Goal: Complete application form: Complete application form

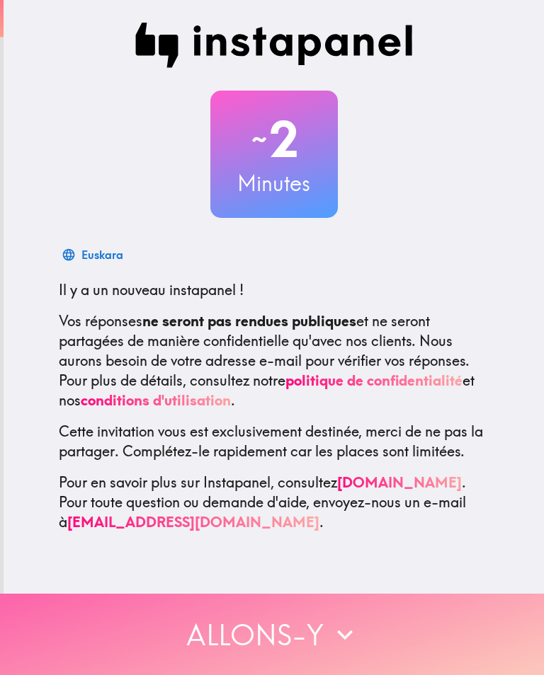
click at [190, 648] on button "Allons-y" at bounding box center [272, 634] width 544 height 81
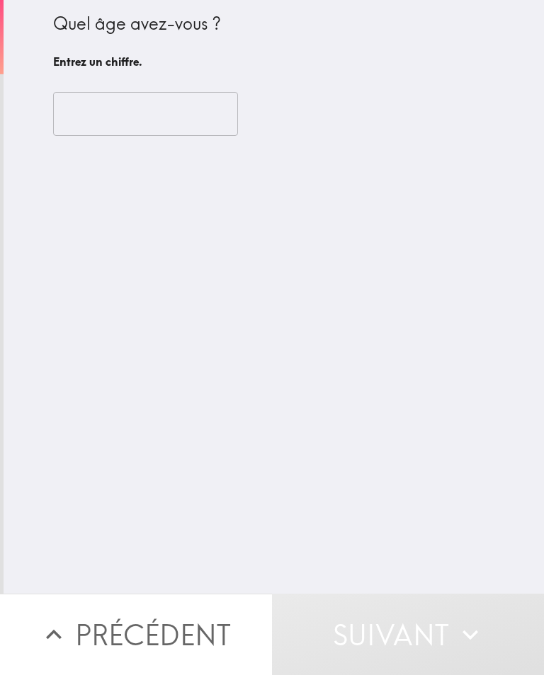
click at [125, 130] on input "number" at bounding box center [145, 114] width 185 height 44
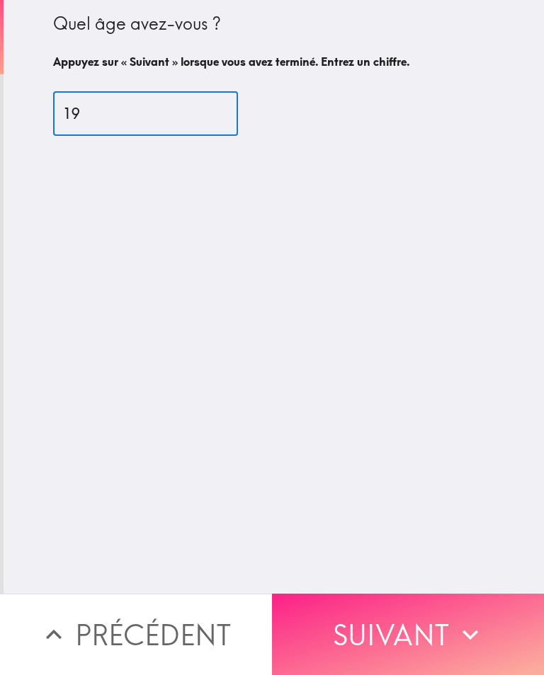
type input "19"
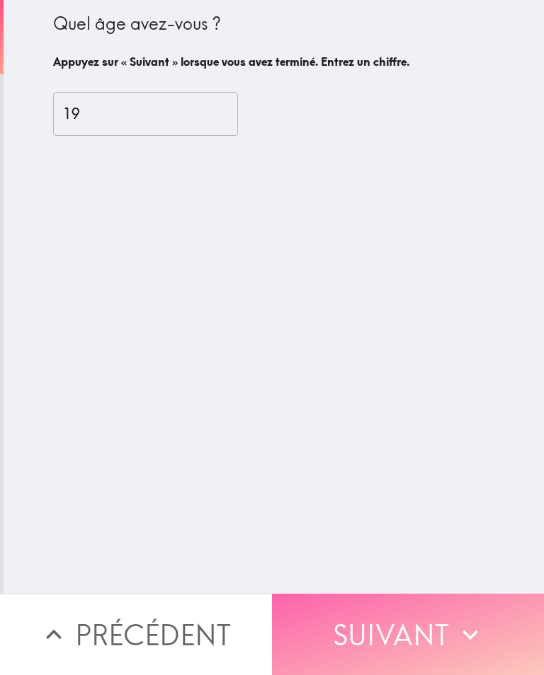
click at [412, 642] on button "Suivant" at bounding box center [408, 634] width 272 height 81
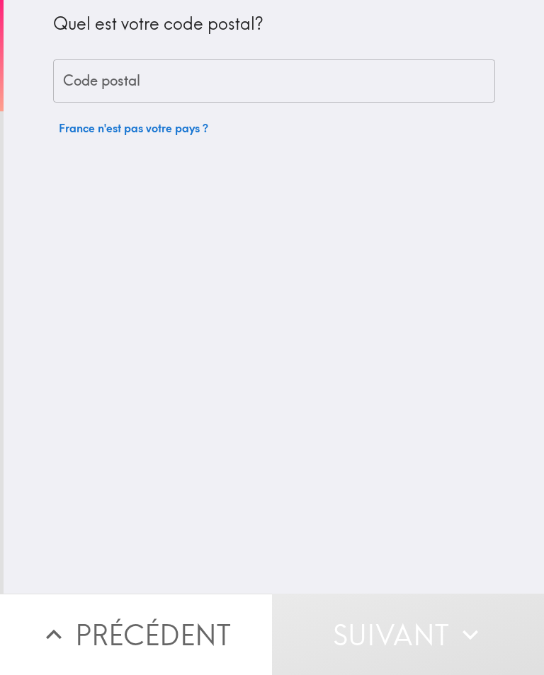
click at [201, 93] on input "Code postal" at bounding box center [274, 81] width 442 height 44
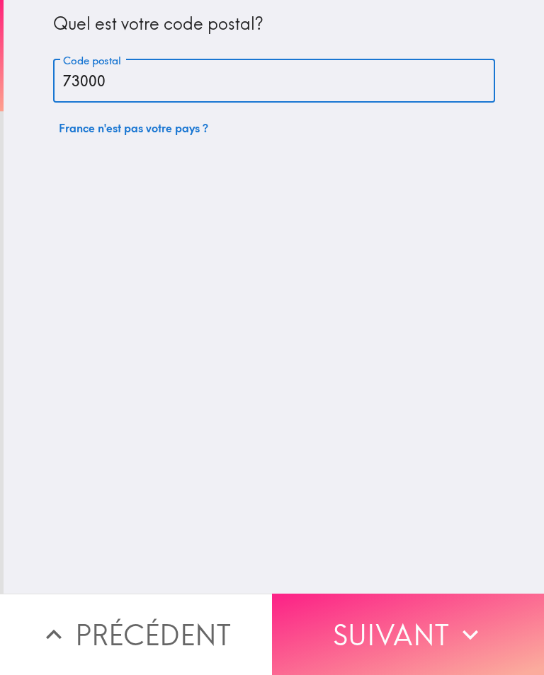
type input "73000"
click at [412, 621] on button "Suivant" at bounding box center [408, 634] width 272 height 81
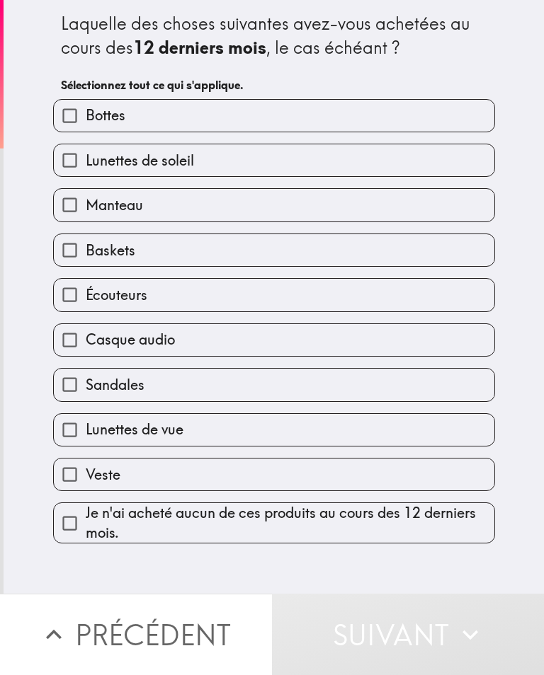
click at [176, 162] on span "Lunettes de soleil" at bounding box center [140, 161] width 108 height 20
click at [86, 162] on input "Lunettes de soleil" at bounding box center [70, 160] width 32 height 32
checkbox input "true"
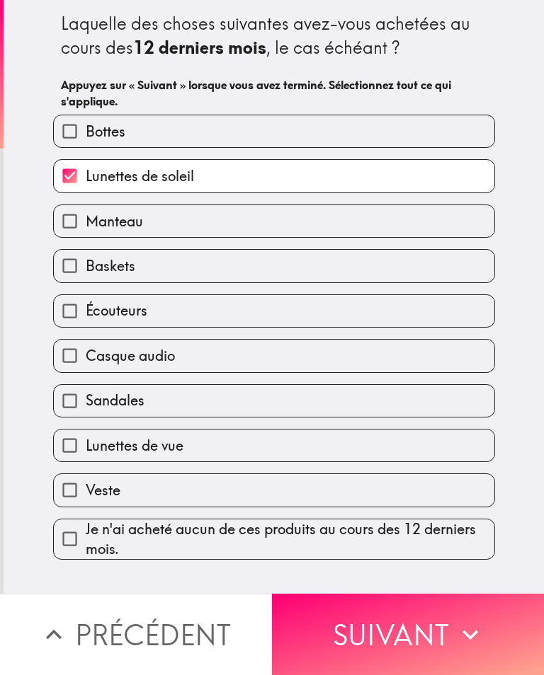
click at [130, 257] on span "Baskets" at bounding box center [111, 266] width 50 height 20
click at [86, 257] on input "Baskets" at bounding box center [70, 266] width 32 height 32
checkbox input "true"
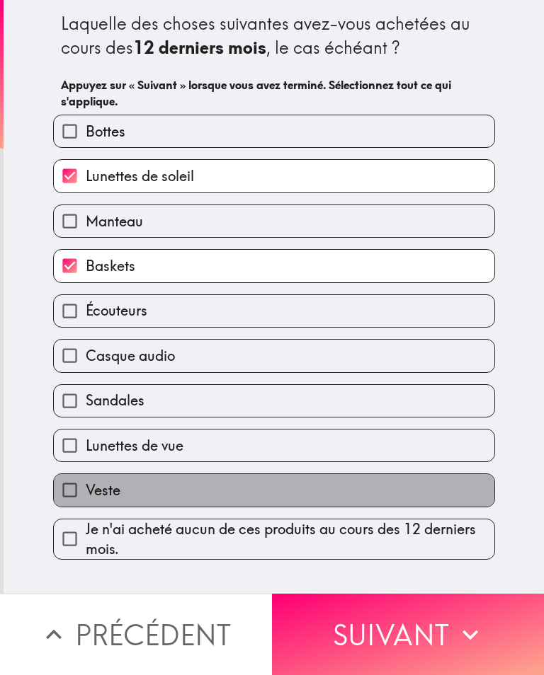
click at [95, 490] on span "Veste" at bounding box center [103, 491] width 35 height 20
click at [86, 490] on input "Veste" at bounding box center [70, 490] width 32 height 32
checkbox input "true"
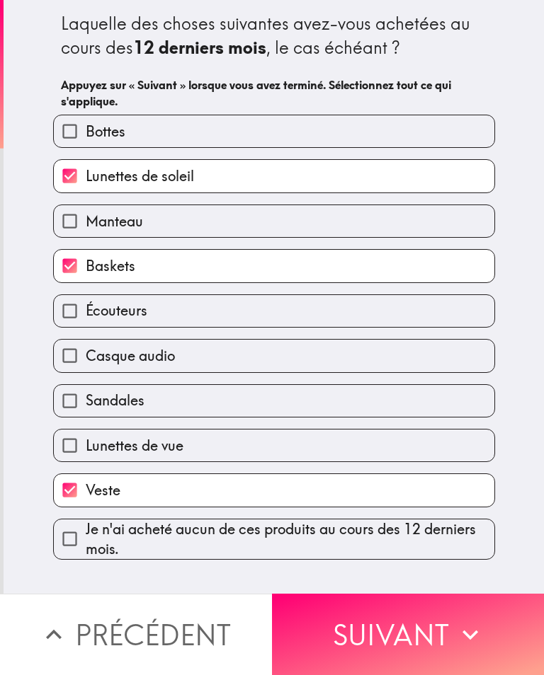
click at [98, 364] on span "Casque audio" at bounding box center [130, 356] width 89 height 20
click at [86, 364] on input "Casque audio" at bounding box center [70, 356] width 32 height 32
checkbox input "true"
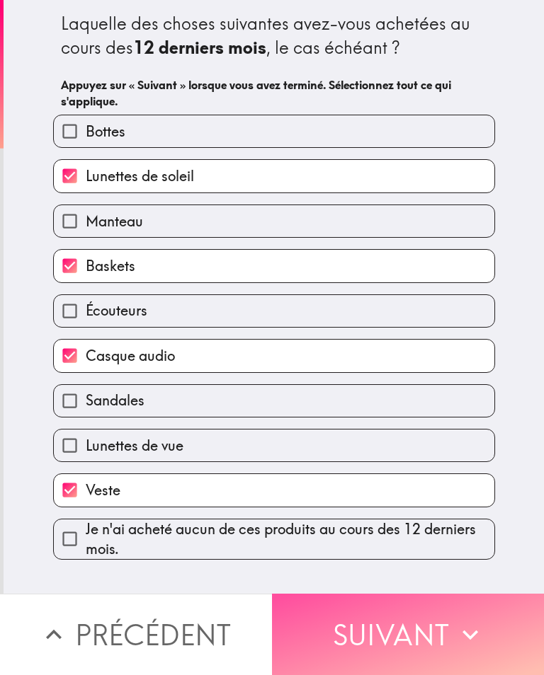
click at [336, 634] on button "Suivant" at bounding box center [408, 634] width 272 height 81
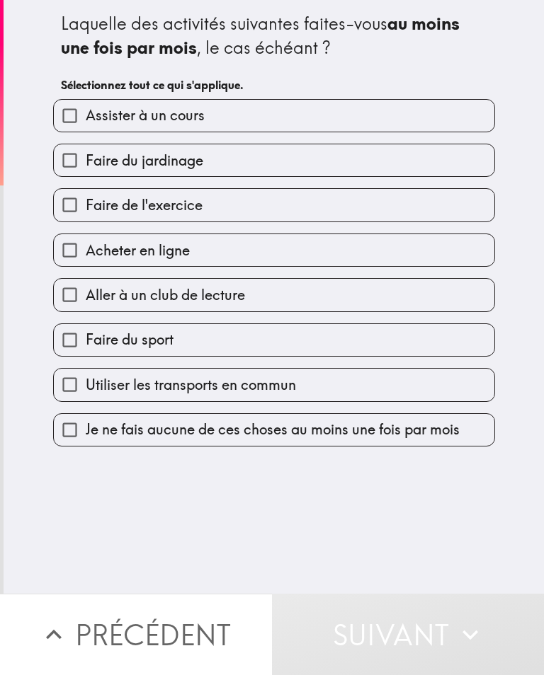
click at [256, 103] on label "Assister à un cours" at bounding box center [274, 116] width 440 height 32
click at [86, 103] on input "Assister à un cours" at bounding box center [70, 116] width 32 height 32
checkbox input "true"
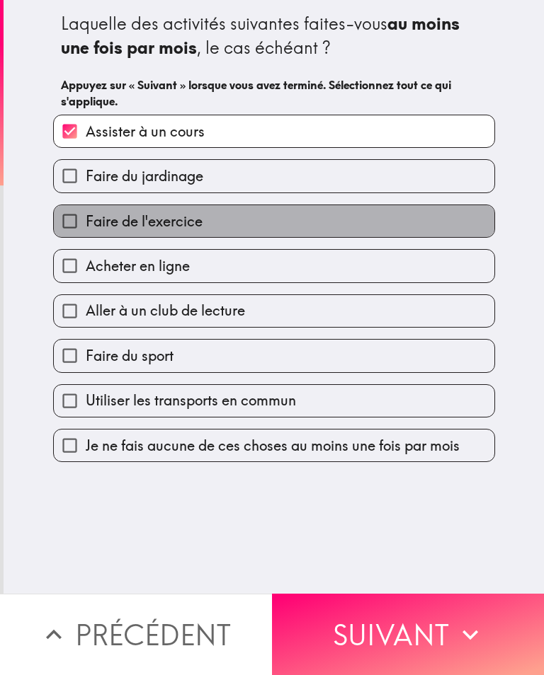
click at [205, 216] on label "Faire de l'exercice" at bounding box center [274, 221] width 440 height 32
click at [86, 216] on input "Faire de l'exercice" at bounding box center [70, 221] width 32 height 32
checkbox input "true"
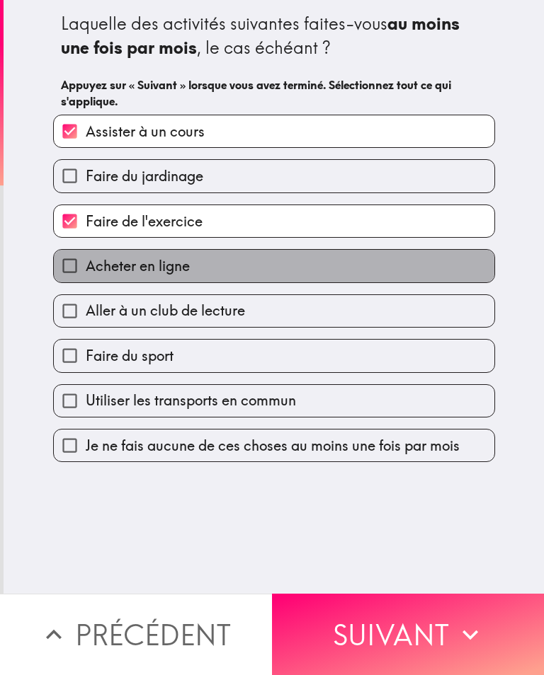
click at [179, 268] on span "Acheter en ligne" at bounding box center [138, 266] width 104 height 20
click at [86, 268] on input "Acheter en ligne" at bounding box center [70, 266] width 32 height 32
checkbox input "true"
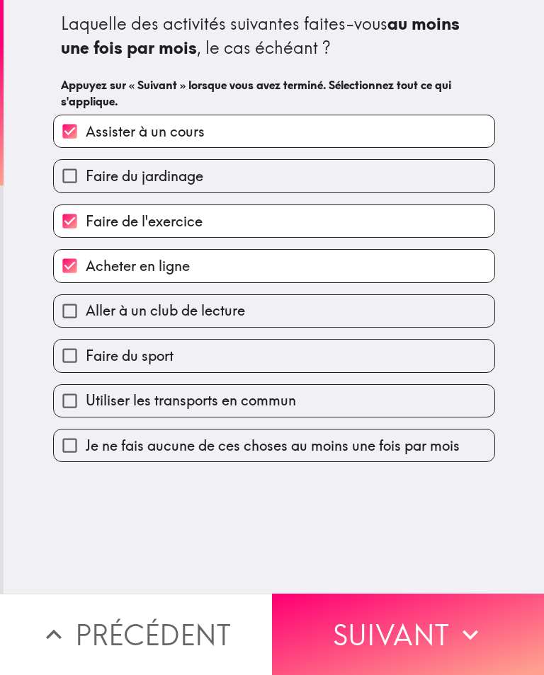
click at [161, 354] on span "Faire du sport" at bounding box center [130, 356] width 88 height 20
click at [86, 354] on input "Faire du sport" at bounding box center [70, 356] width 32 height 32
checkbox input "true"
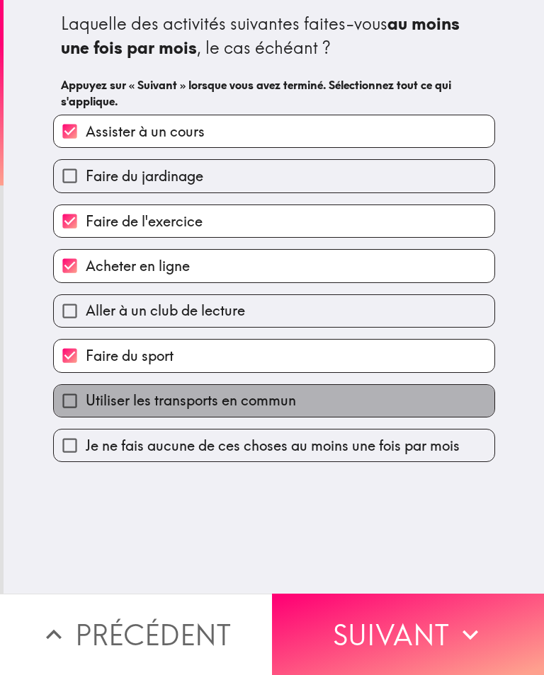
click at [155, 411] on span "Utiliser les transports en commun" at bounding box center [191, 401] width 210 height 20
click at [86, 412] on input "Utiliser les transports en commun" at bounding box center [70, 401] width 32 height 32
checkbox input "true"
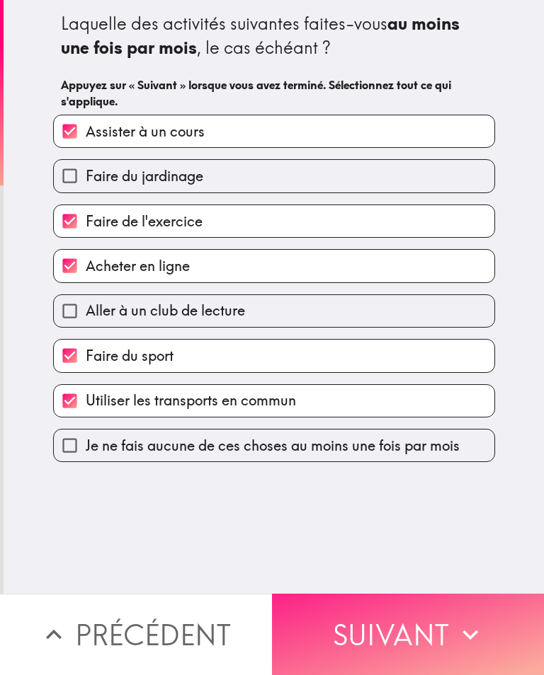
click at [405, 633] on button "Suivant" at bounding box center [408, 634] width 272 height 81
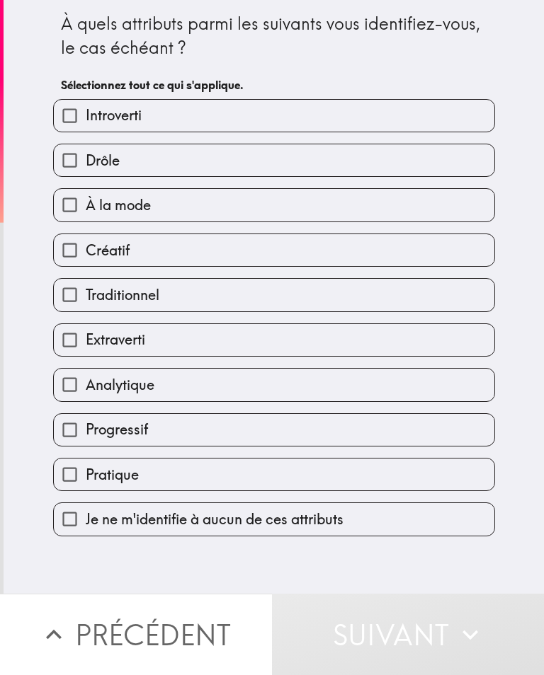
click at [176, 165] on label "Drôle" at bounding box center [274, 160] width 440 height 32
click at [86, 165] on input "Drôle" at bounding box center [70, 160] width 32 height 32
checkbox input "true"
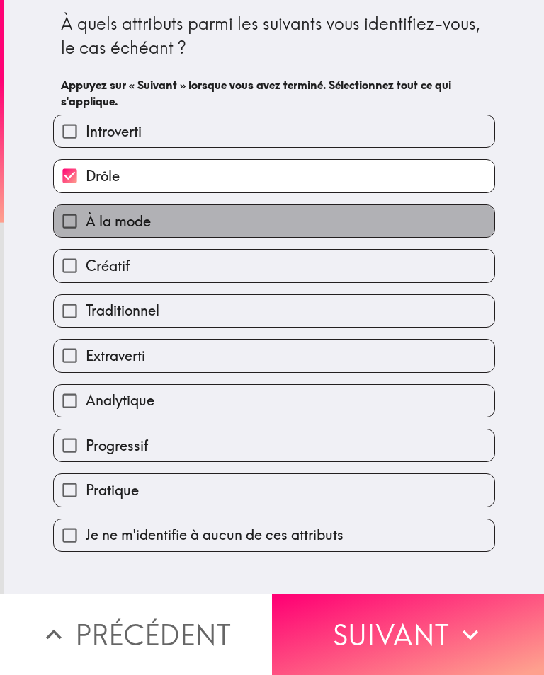
click at [145, 218] on span "À la mode" at bounding box center [118, 222] width 65 height 20
click at [86, 218] on input "À la mode" at bounding box center [70, 221] width 32 height 32
checkbox input "true"
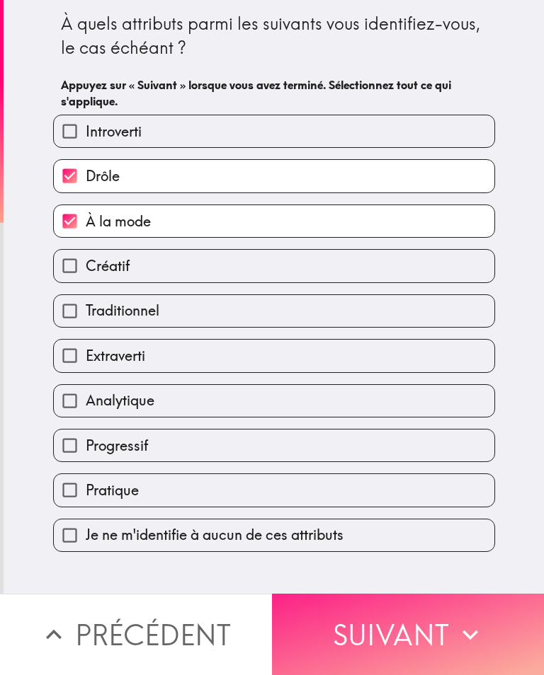
click at [348, 624] on button "Suivant" at bounding box center [408, 634] width 272 height 81
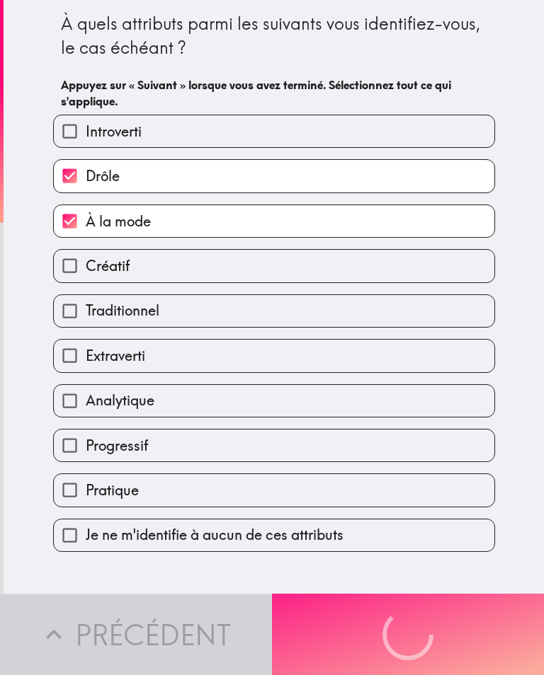
click at [348, 624] on button "Suivant" at bounding box center [408, 634] width 272 height 81
